Goal: Find specific page/section

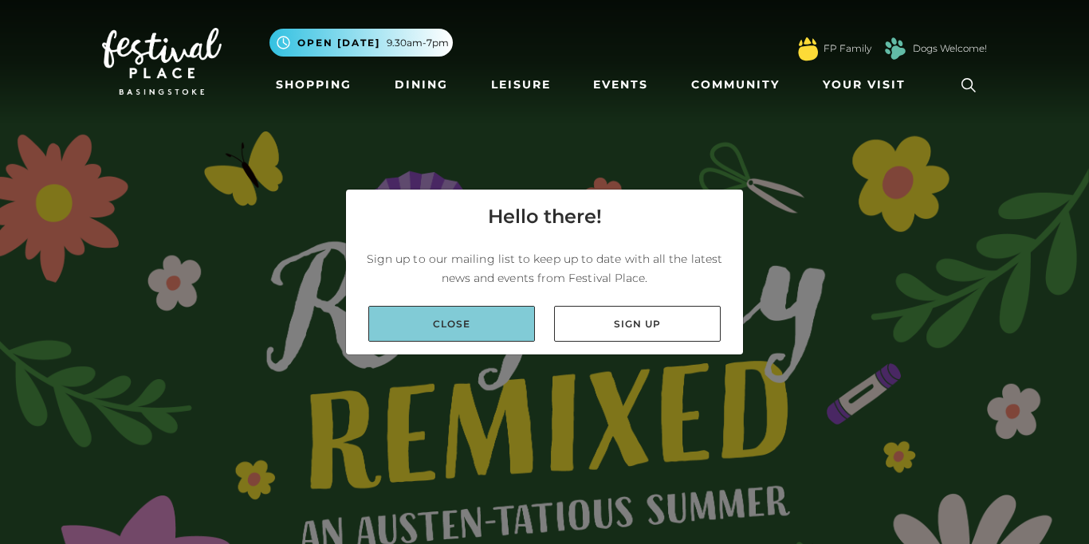
click at [489, 330] on link "Close" at bounding box center [451, 324] width 167 height 36
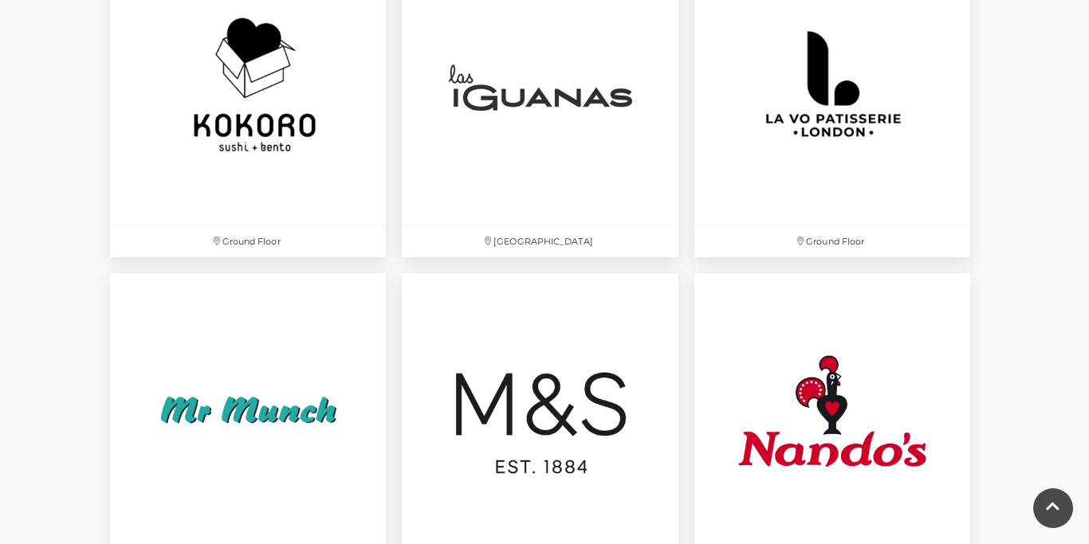
scroll to position [3676, 0]
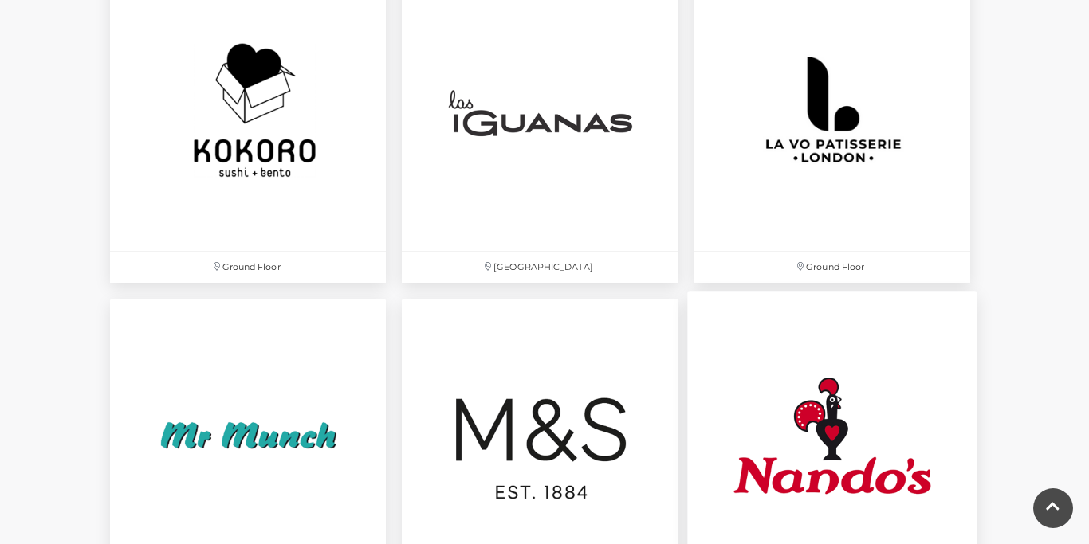
click at [869, 462] on img at bounding box center [832, 436] width 290 height 290
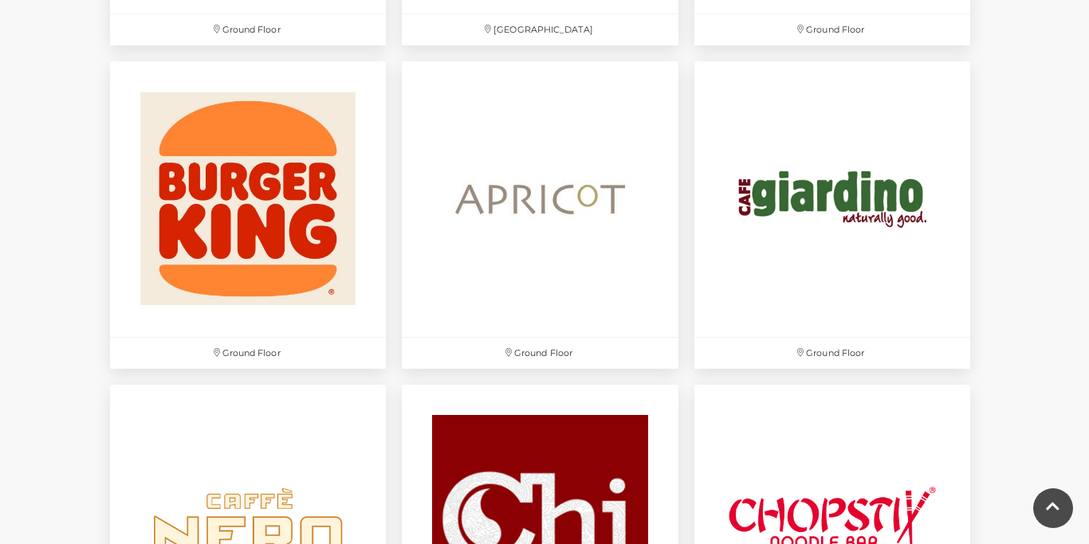
scroll to position [1651, 0]
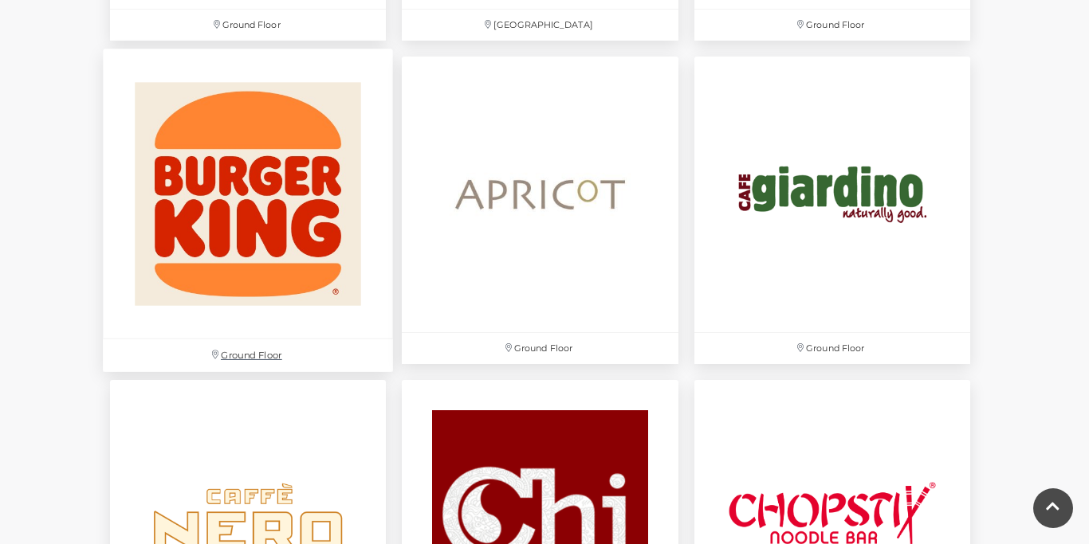
click at [364, 202] on img at bounding box center [248, 194] width 290 height 290
